Goal: Task Accomplishment & Management: Manage account settings

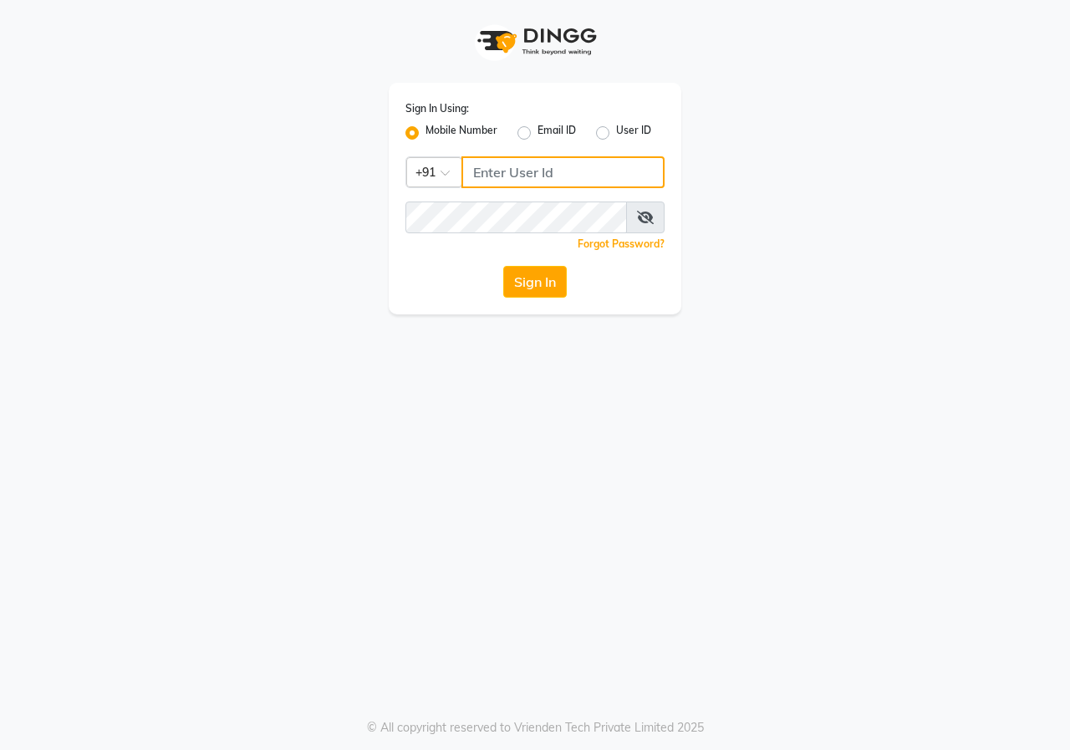
click at [493, 177] on input "Username" at bounding box center [562, 172] width 203 height 32
type input "9689358888"
click at [513, 272] on button "Sign In" at bounding box center [535, 282] width 64 height 32
click at [647, 221] on icon at bounding box center [645, 217] width 17 height 13
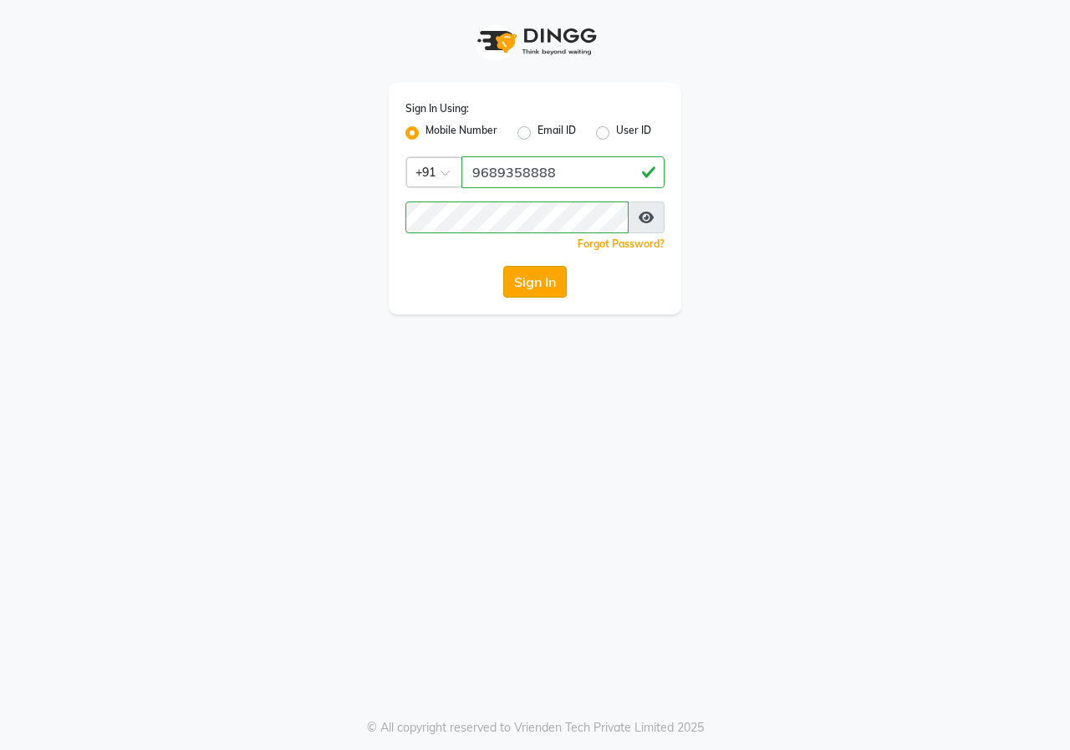
click at [557, 288] on button "Sign In" at bounding box center [535, 282] width 64 height 32
click at [557, 288] on div "Sign In" at bounding box center [534, 282] width 259 height 32
